Goal: Find contact information: Obtain details needed to contact an individual or organization

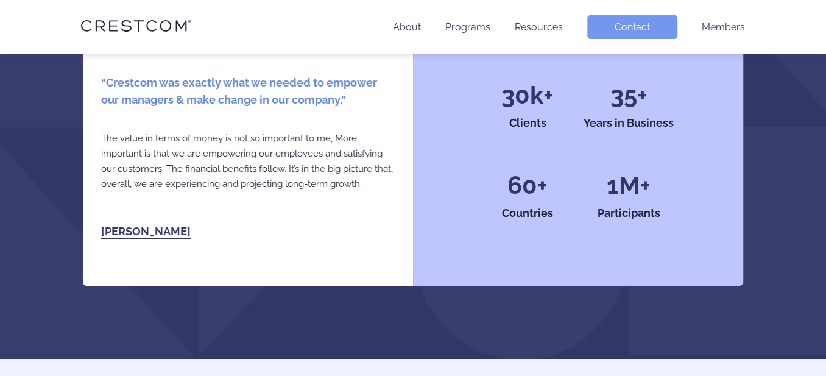
scroll to position [2740, 0]
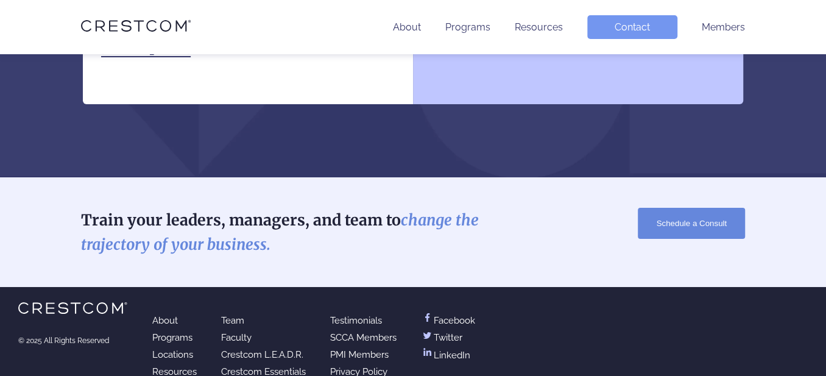
click at [232, 315] on link "Team" at bounding box center [232, 320] width 23 height 11
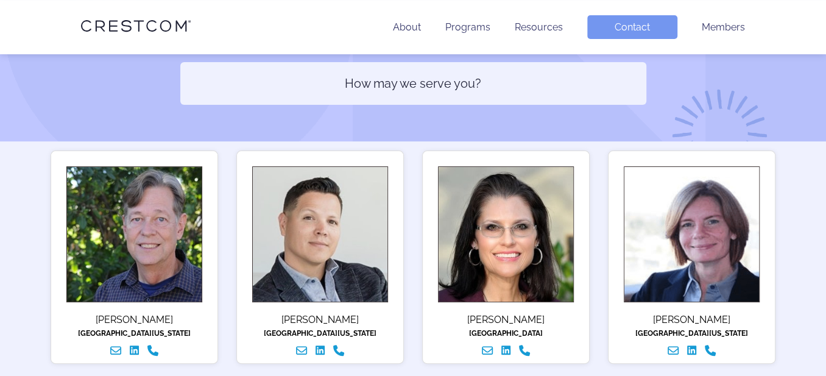
scroll to position [131, 0]
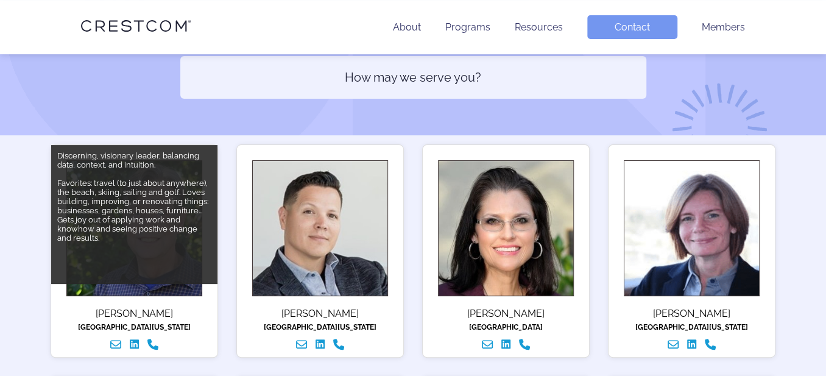
drag, startPoint x: 181, startPoint y: 311, endPoint x: 93, endPoint y: 307, distance: 88.3
click at [93, 307] on div "[PERSON_NAME]" at bounding box center [134, 313] width 154 height 12
copy div "[PERSON_NAME]"
